Goal: Navigation & Orientation: Find specific page/section

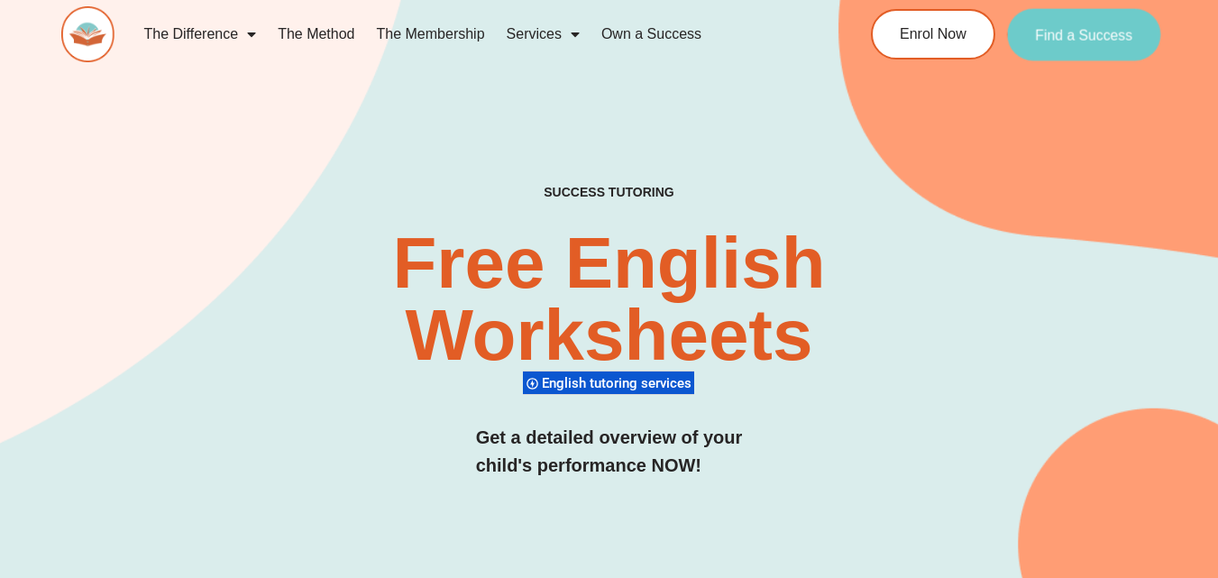
click at [1037, 43] on link "Find a Success" at bounding box center [1084, 34] width 154 height 52
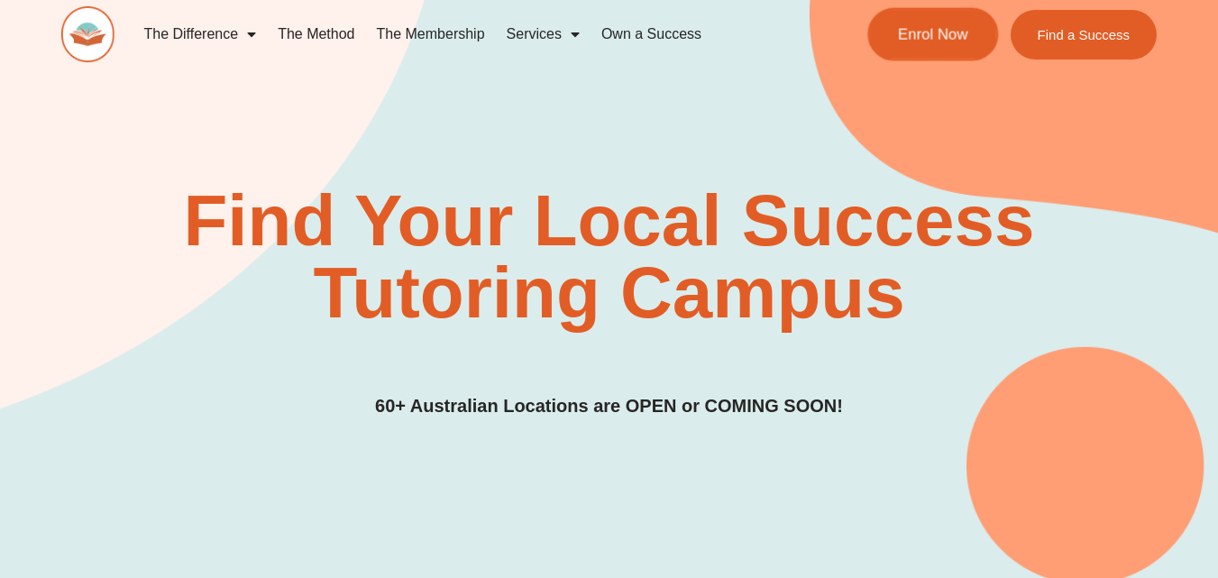
click at [941, 50] on link "Enrol Now" at bounding box center [933, 34] width 131 height 53
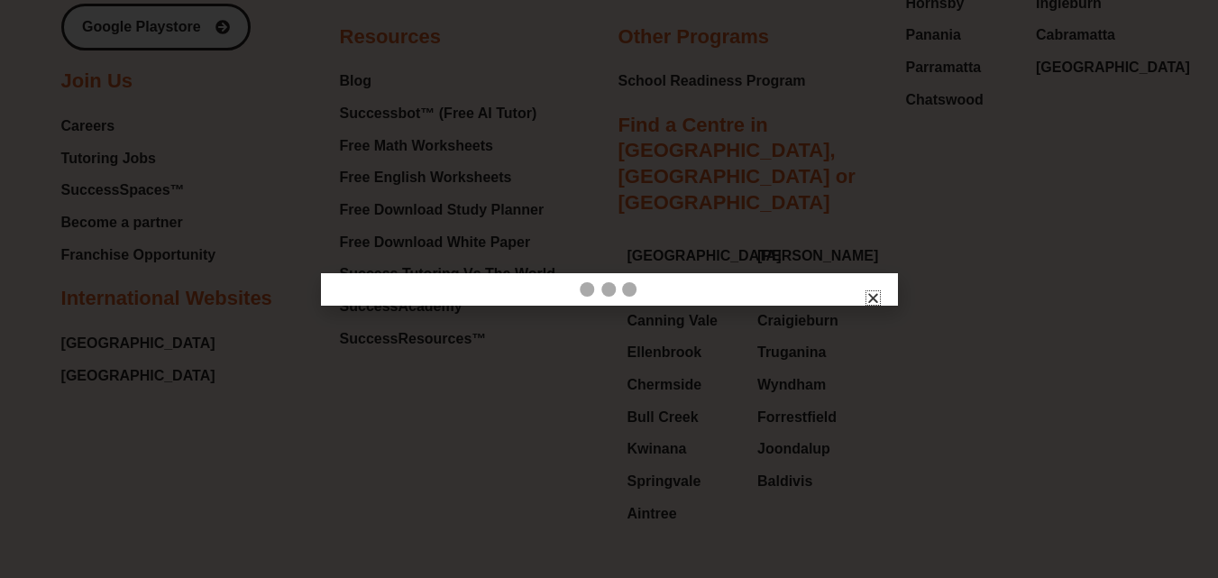
scroll to position [7570, 0]
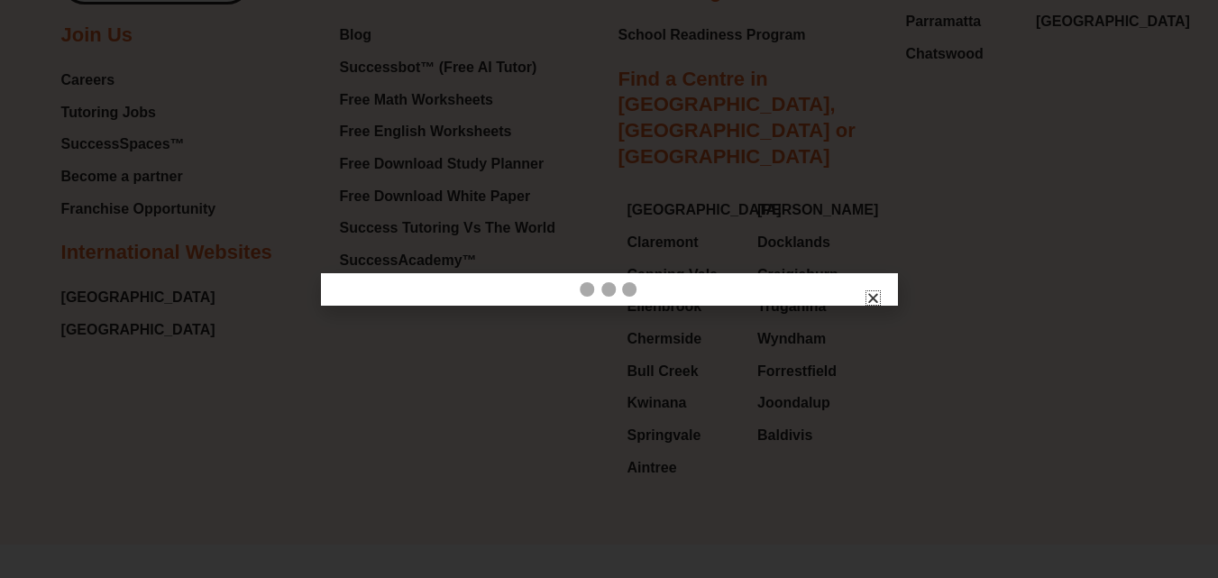
click at [880, 300] on div at bounding box center [609, 289] width 577 height 32
click at [873, 291] on icon "Close" at bounding box center [874, 298] width 14 height 14
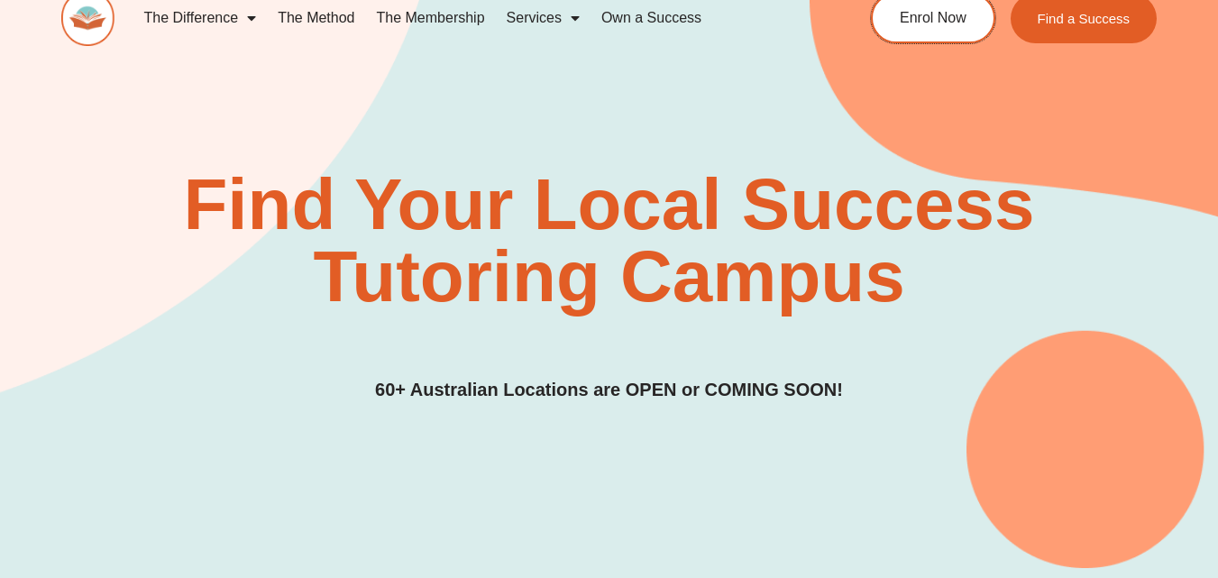
scroll to position [0, 0]
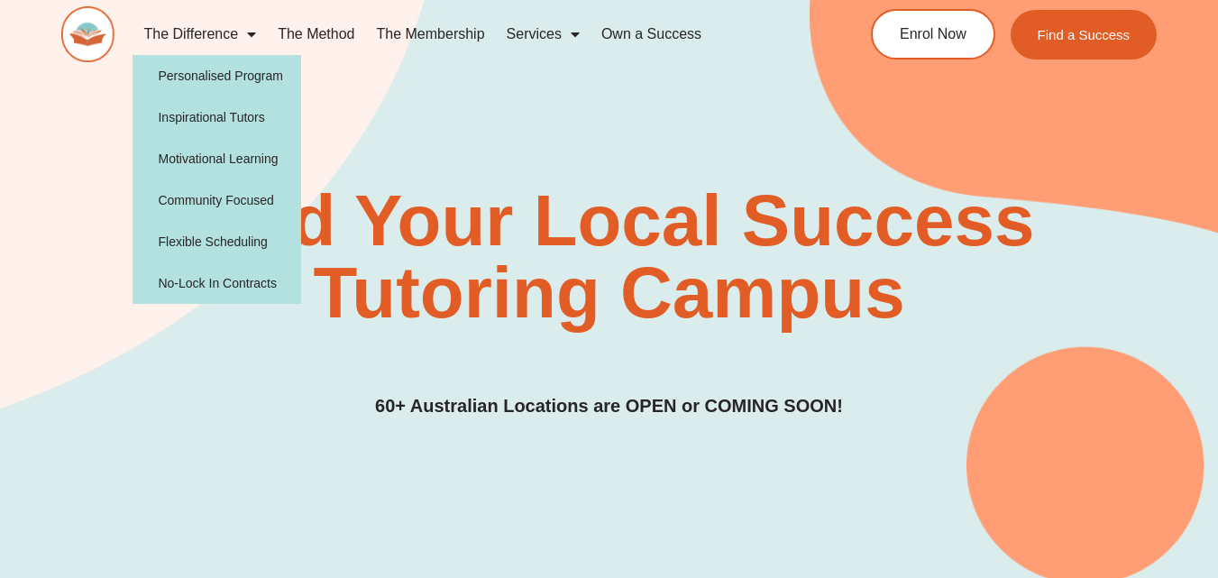
click at [209, 36] on link "The Difference" at bounding box center [200, 34] width 134 height 41
